Goal: Task Accomplishment & Management: Use online tool/utility

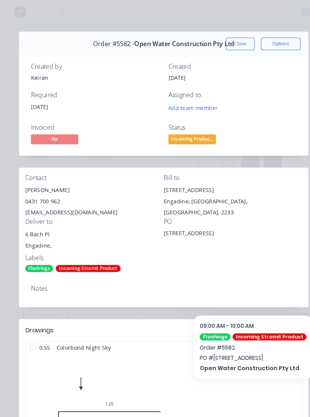
click at [232, 40] on button "Close" at bounding box center [230, 42] width 28 height 12
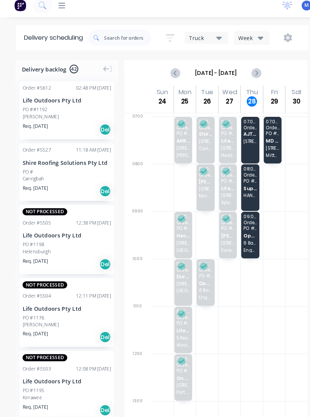
scroll to position [12, 0]
click at [245, 177] on span "PO # PICK UP FROM HANDYMAN TIMBER" at bounding box center [239, 179] width 13 height 5
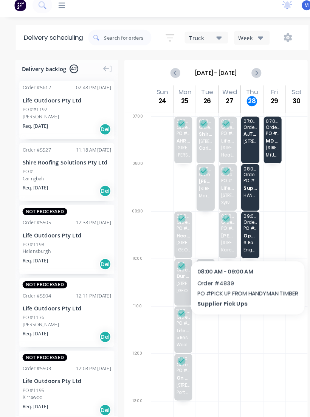
click at [241, 139] on span "[STREET_ADDRESS]" at bounding box center [239, 141] width 13 height 5
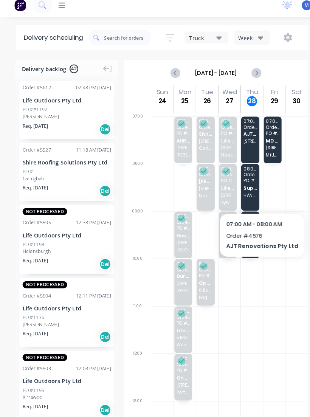
click at [243, 132] on span "AJT Renovations Pty Ltd" at bounding box center [239, 134] width 13 height 5
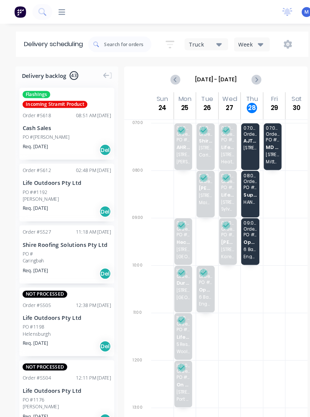
click at [242, 143] on span "[STREET_ADDRESS]" at bounding box center [239, 141] width 13 height 5
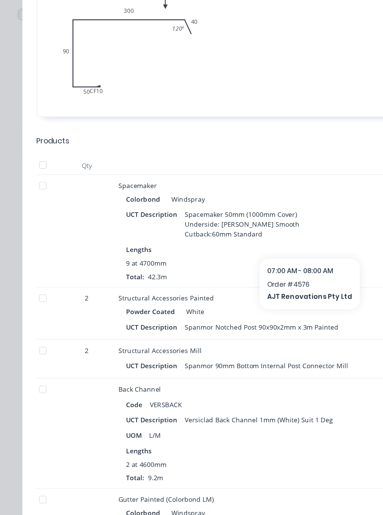
scroll to position [449, 0]
click at [36, 277] on div at bounding box center [34, 284] width 15 height 15
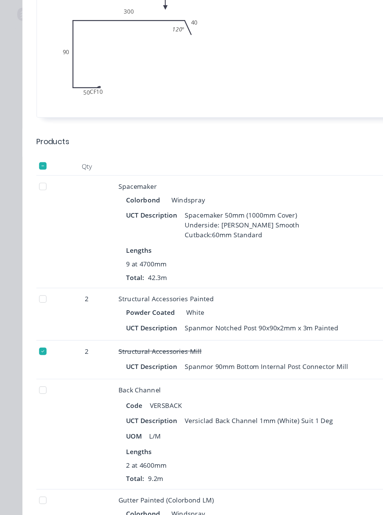
click at [34, 235] on div at bounding box center [34, 242] width 15 height 15
click at [32, 143] on div at bounding box center [34, 150] width 15 height 15
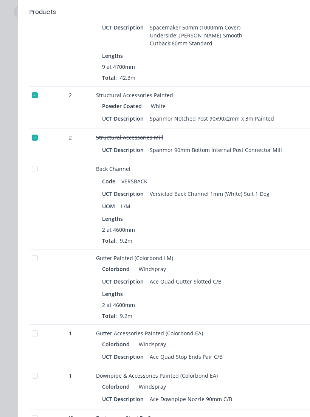
scroll to position [597, 0]
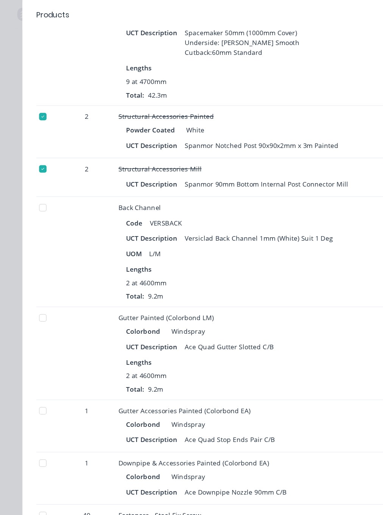
click at [32, 159] on div at bounding box center [38, 203] width 19 height 89
click at [34, 160] on div at bounding box center [34, 167] width 15 height 15
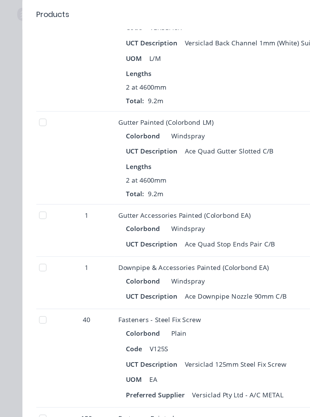
scroll to position [802, 0]
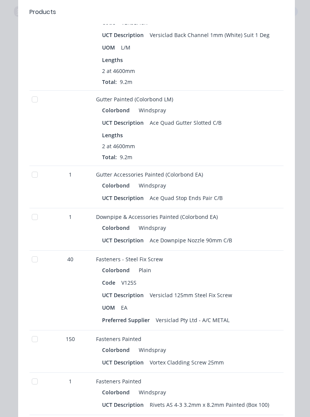
click at [34, 219] on div at bounding box center [34, 217] width 15 height 15
click at [33, 179] on div at bounding box center [34, 174] width 15 height 15
click at [40, 104] on div at bounding box center [34, 99] width 15 height 15
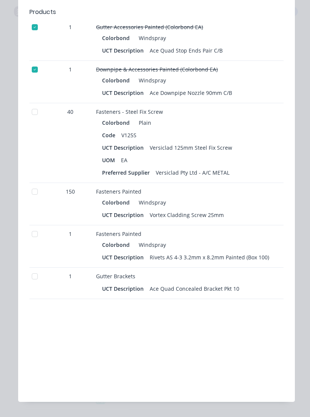
scroll to position [950, 0]
click at [42, 288] on div at bounding box center [38, 283] width 19 height 31
click at [33, 279] on div at bounding box center [34, 276] width 15 height 15
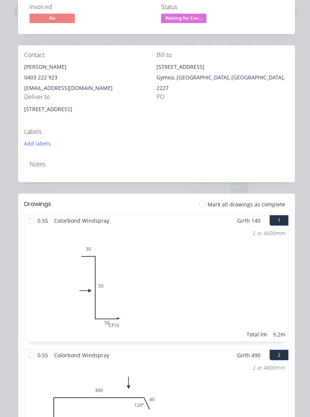
scroll to position [109, 0]
